Goal: Task Accomplishment & Management: Complete application form

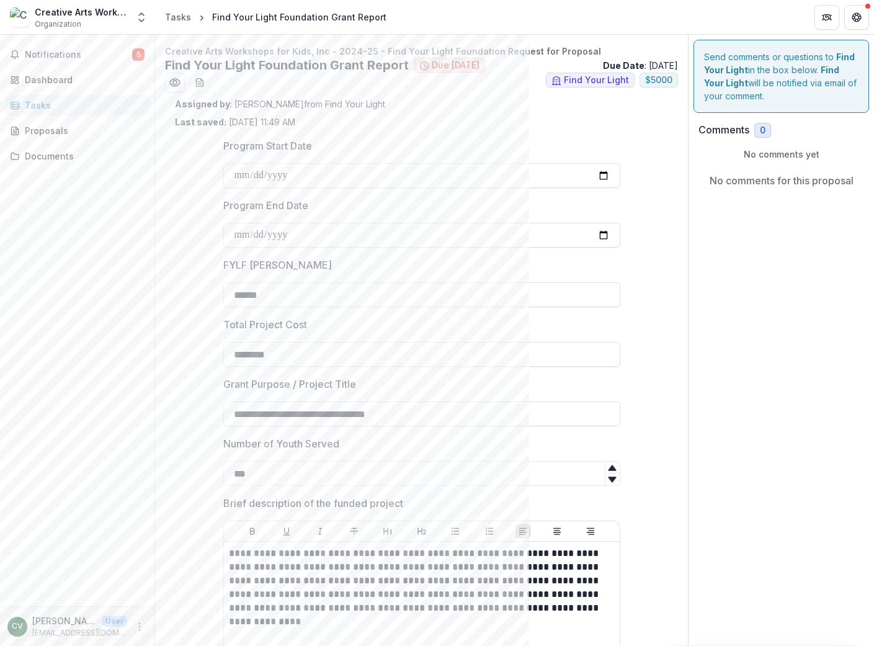
scroll to position [2402, 0]
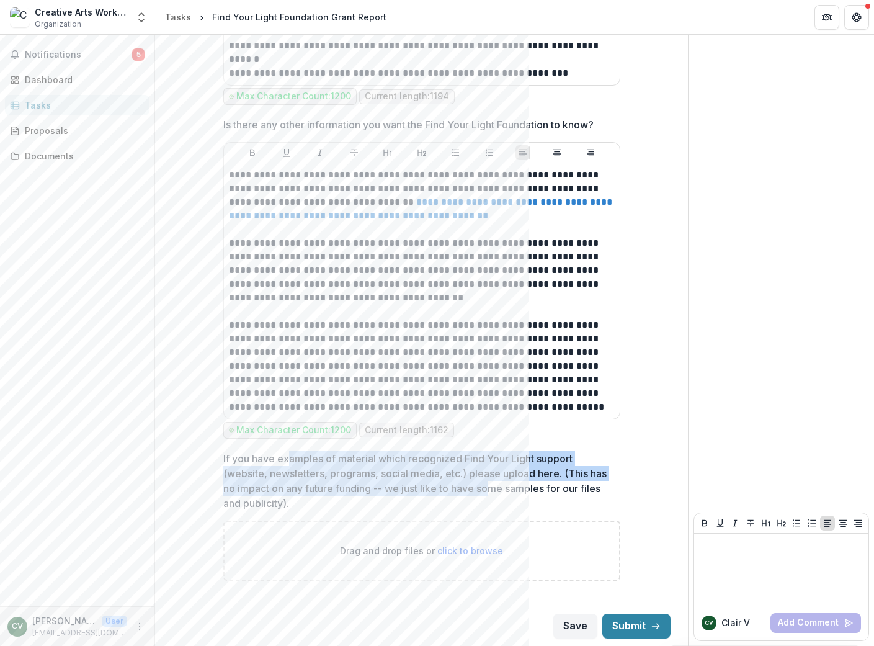
drag, startPoint x: 289, startPoint y: 458, endPoint x: 493, endPoint y: 488, distance: 206.3
click at [493, 488] on p "If you have examples of material which recognized Find Your Light support (webs…" at bounding box center [418, 481] width 390 height 60
click at [374, 477] on p "If you have examples of material which recognized Find Your Light support (webs…" at bounding box center [418, 481] width 390 height 60
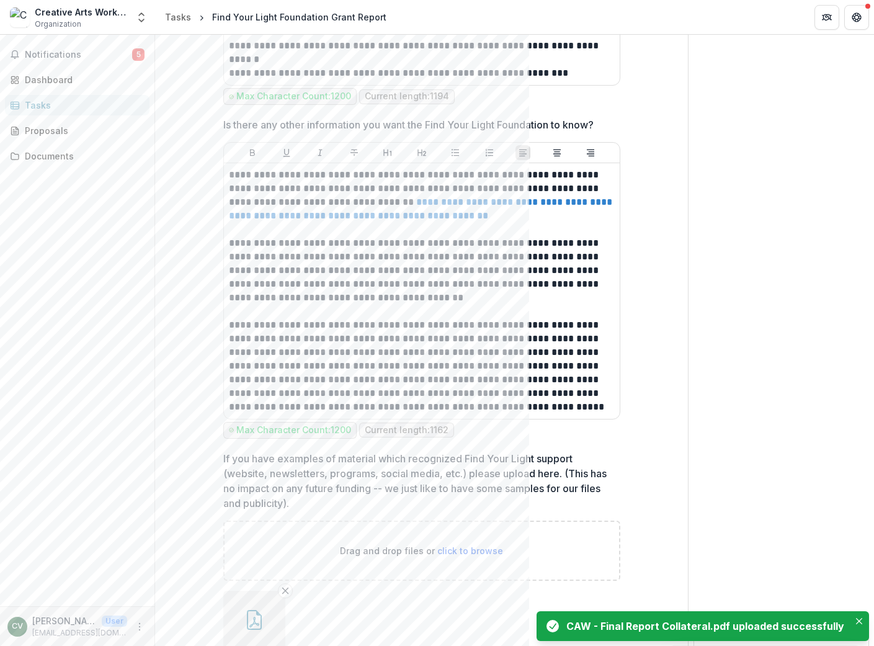
click at [121, 465] on div "Notifications 5 Dashboard Tasks Proposals Documents" at bounding box center [77, 320] width 154 height 571
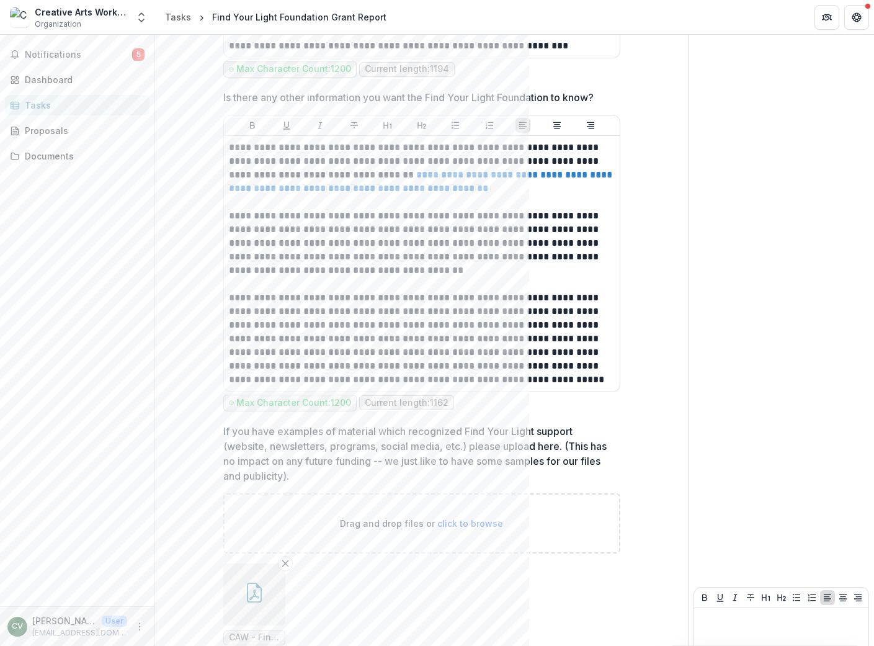
scroll to position [2504, 0]
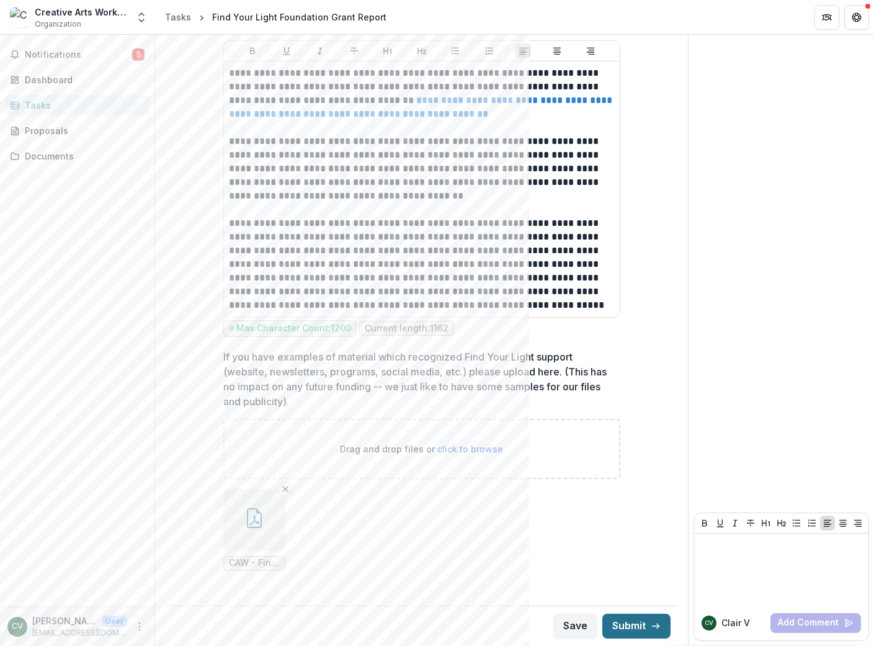
click at [632, 623] on button "Submit" at bounding box center [636, 626] width 68 height 25
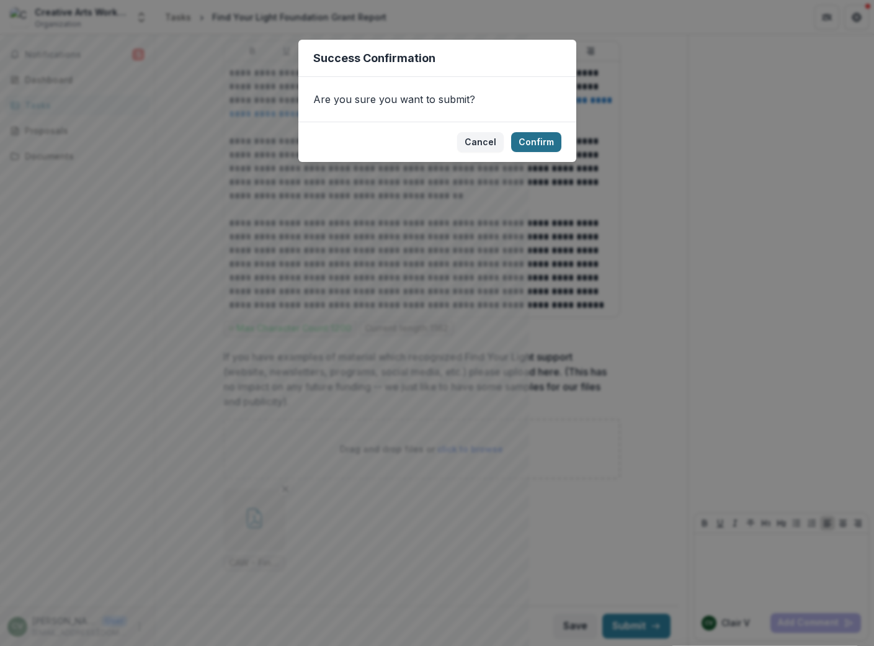
click at [551, 139] on button "Confirm" at bounding box center [536, 142] width 50 height 20
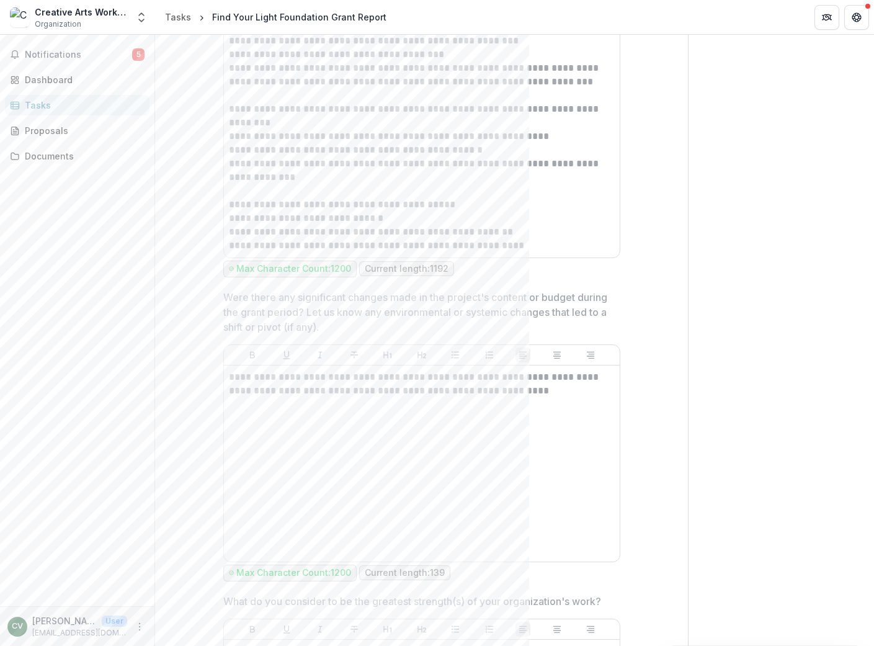
scroll to position [0, 0]
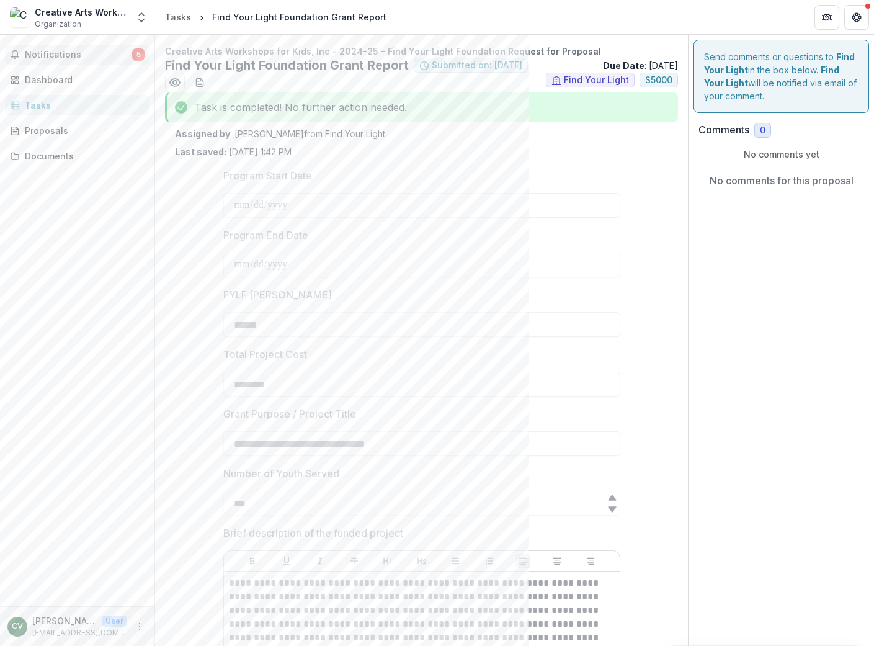
click at [50, 50] on span "Notifications" at bounding box center [78, 55] width 107 height 11
click at [67, 76] on div "Dashboard" at bounding box center [82, 79] width 115 height 13
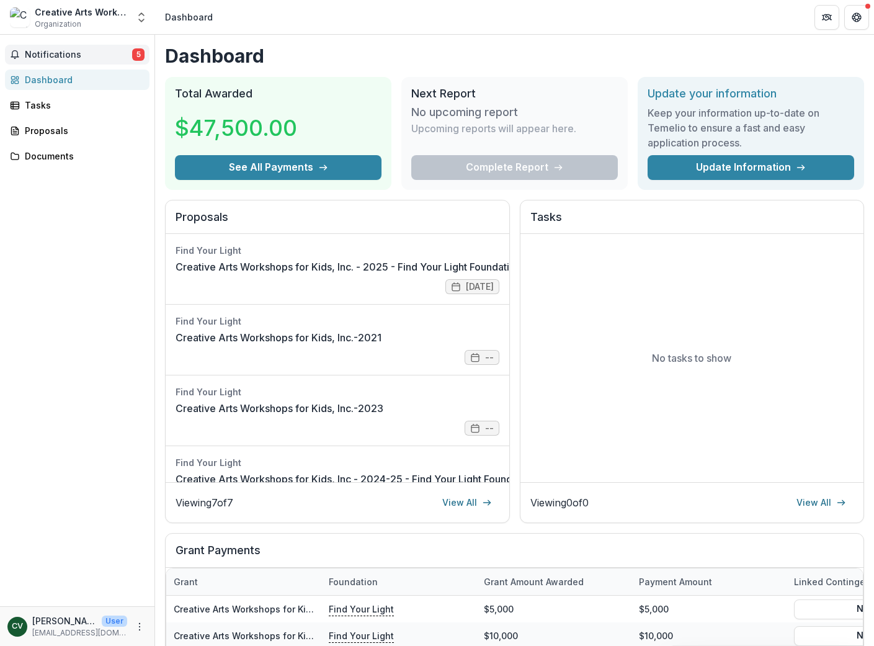
click at [74, 54] on span "Notifications" at bounding box center [78, 55] width 107 height 11
click at [66, 77] on div "Dashboard" at bounding box center [82, 79] width 115 height 13
